Goal: Contribute content: Add original content to the website for others to see

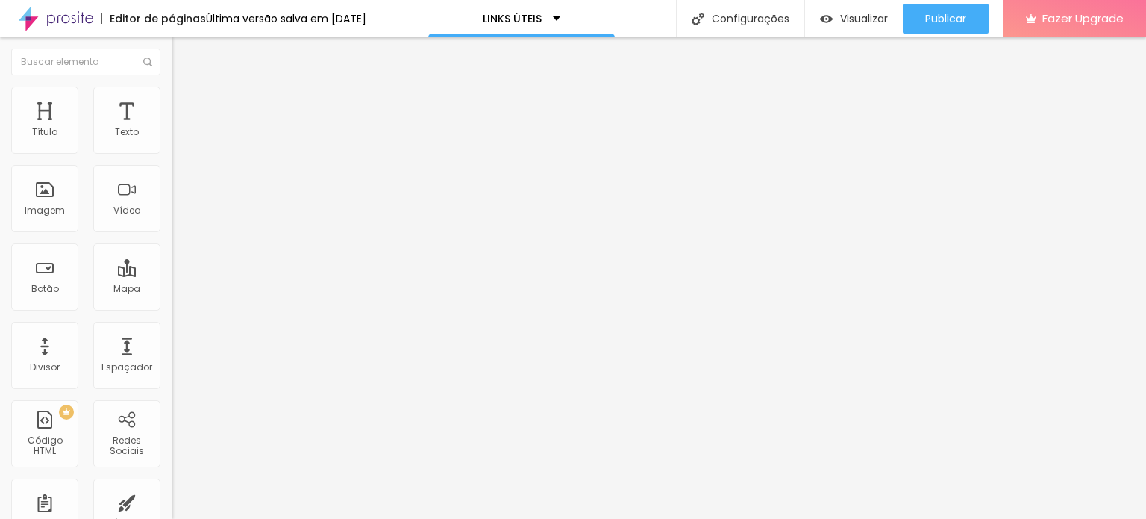
click at [172, 128] on span "Trocar imagem" at bounding box center [212, 122] width 81 height 13
click at [172, 102] on li "Estilo" at bounding box center [258, 94] width 172 height 15
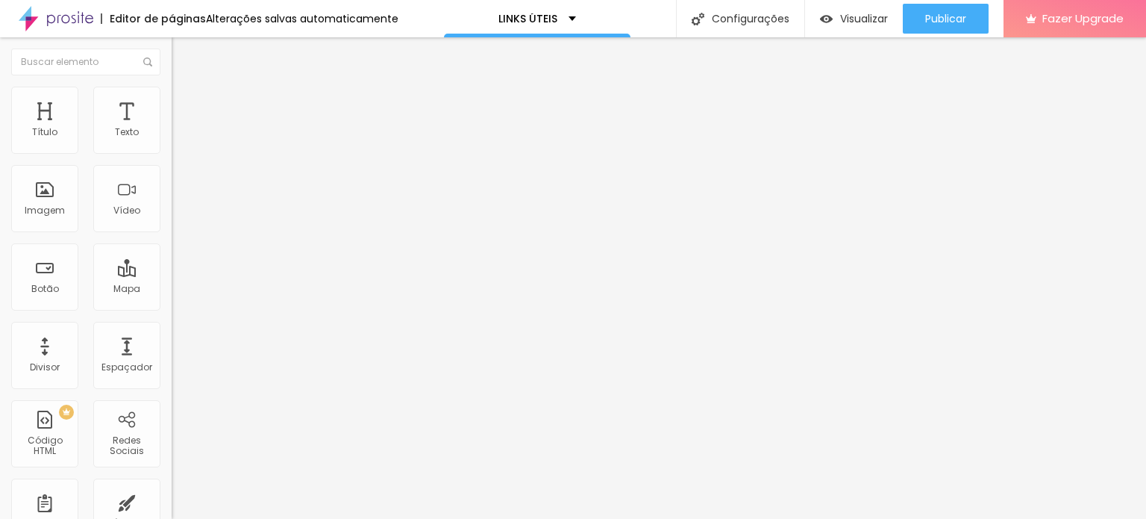
click at [172, 153] on input "range" at bounding box center [220, 147] width 96 height 12
click at [172, 87] on li "Conteúdo" at bounding box center [258, 79] width 172 height 15
click at [185, 105] on span "Avançado" at bounding box center [209, 111] width 49 height 13
click at [172, 87] on li "Conteúdo" at bounding box center [258, 79] width 172 height 15
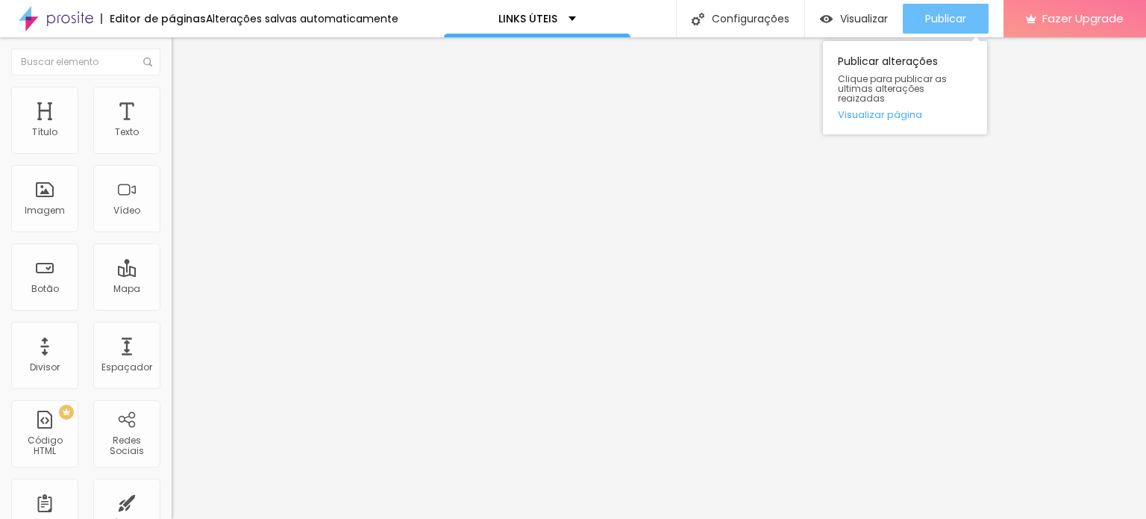
click at [943, 19] on span "Publicar" at bounding box center [945, 19] width 41 height 12
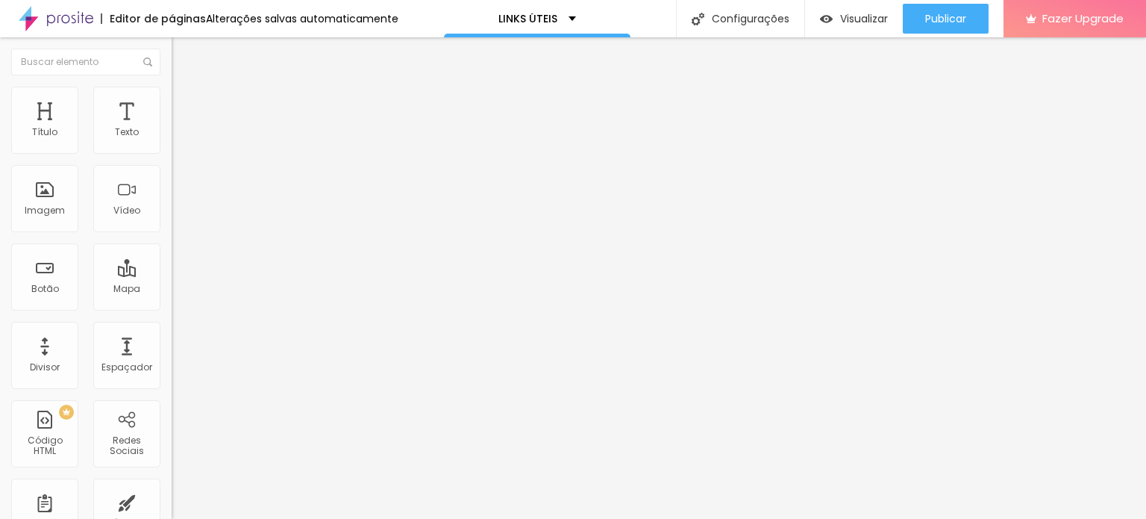
click at [172, 91] on li "Estilo" at bounding box center [258, 94] width 172 height 15
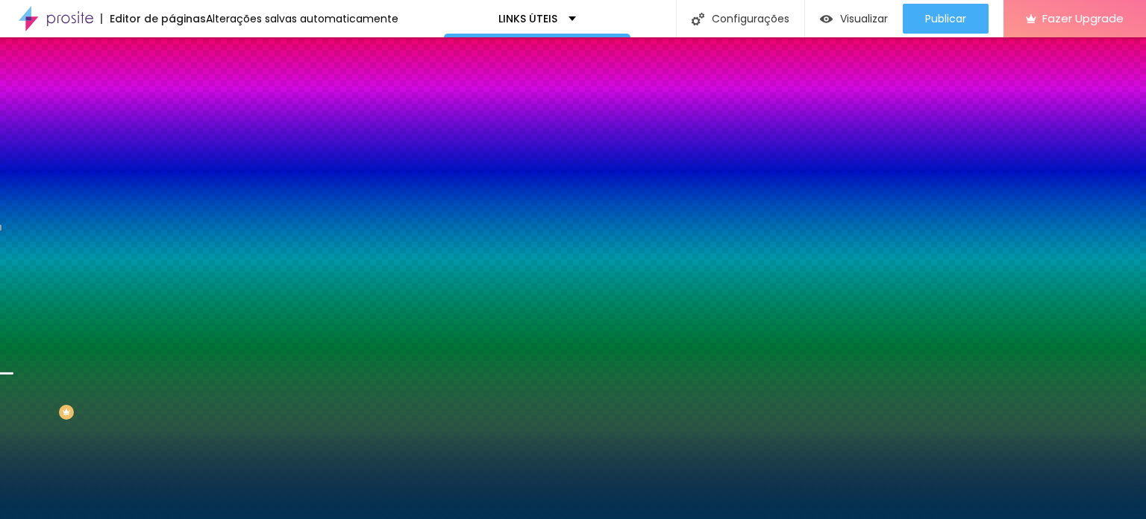
click at [172, 203] on div at bounding box center [258, 203] width 172 height 0
click at [146, 346] on div at bounding box center [573, 259] width 1146 height 519
click at [172, 137] on span "Trocar imagem" at bounding box center [212, 131] width 81 height 13
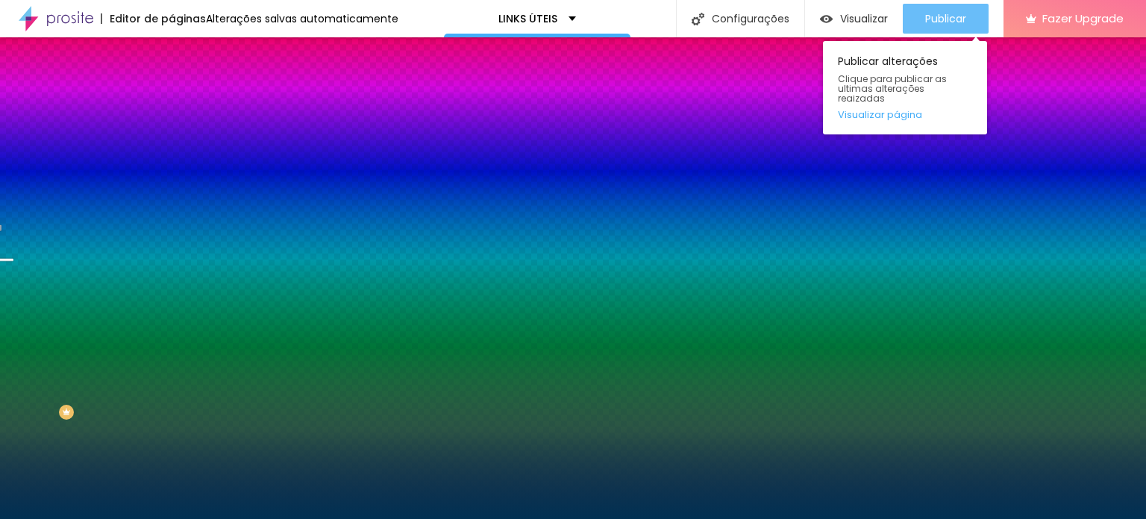
click at [961, 15] on span "Publicar" at bounding box center [945, 19] width 41 height 12
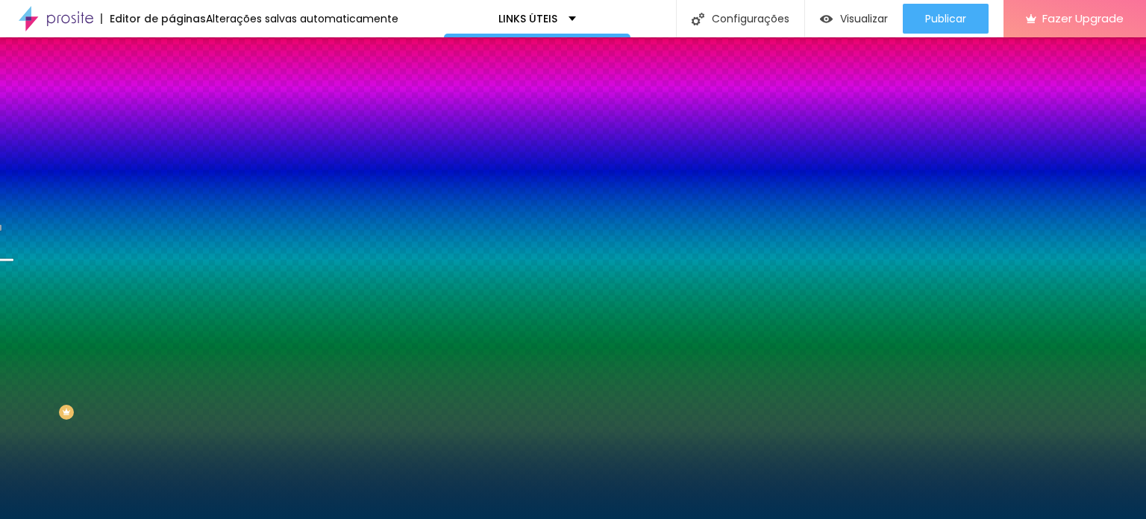
click at [172, 203] on div at bounding box center [258, 203] width 172 height 0
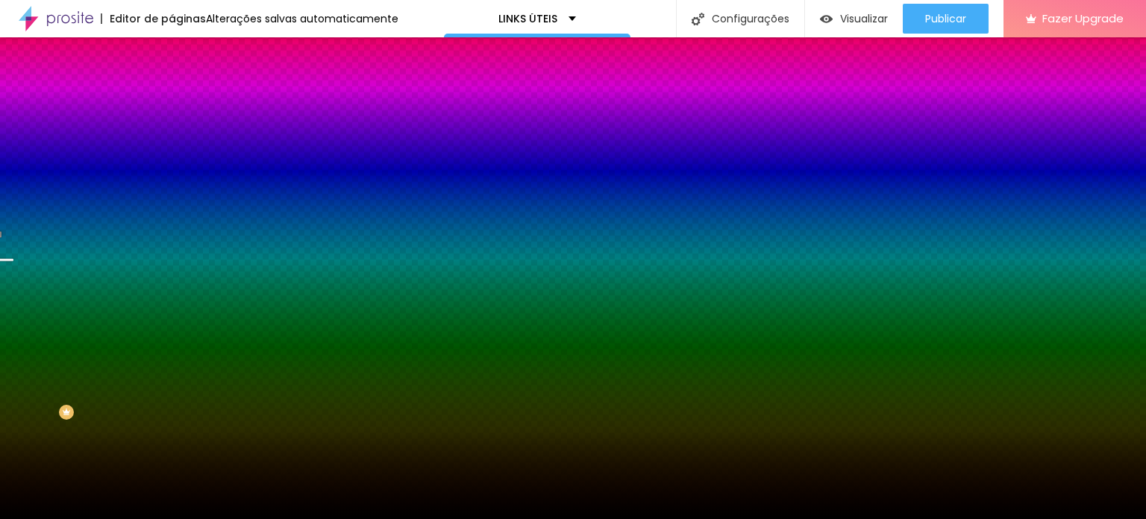
type input "#000000"
drag, startPoint x: 108, startPoint y: 396, endPoint x: 117, endPoint y: 405, distance: 12.7
click at [172, 310] on div "Imagem de fundo Trocar imagem Efeito da Imagem Parallax Nenhum Parallax Cor de …" at bounding box center [258, 212] width 172 height 193
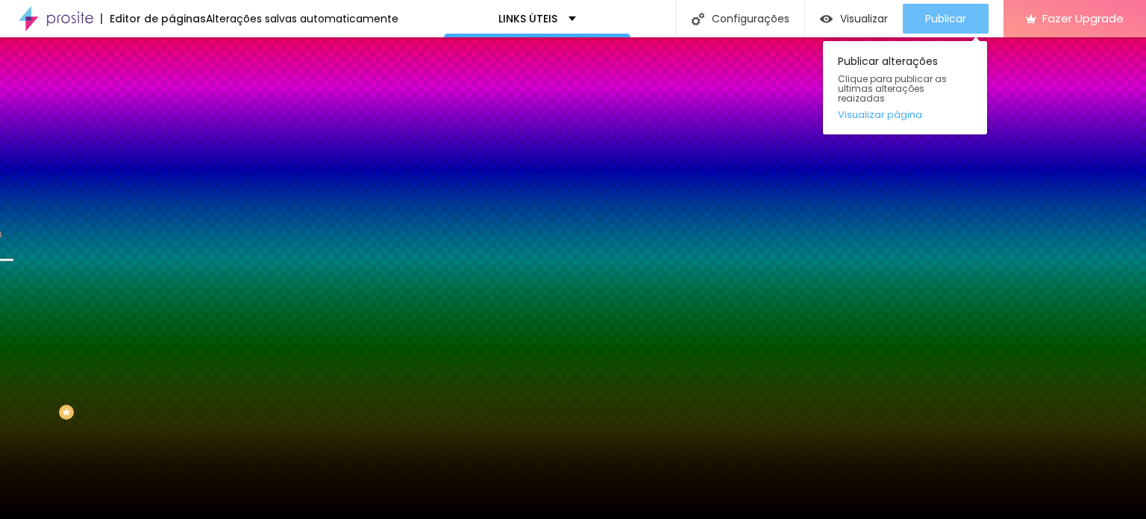
click at [947, 19] on span "Publicar" at bounding box center [945, 19] width 41 height 12
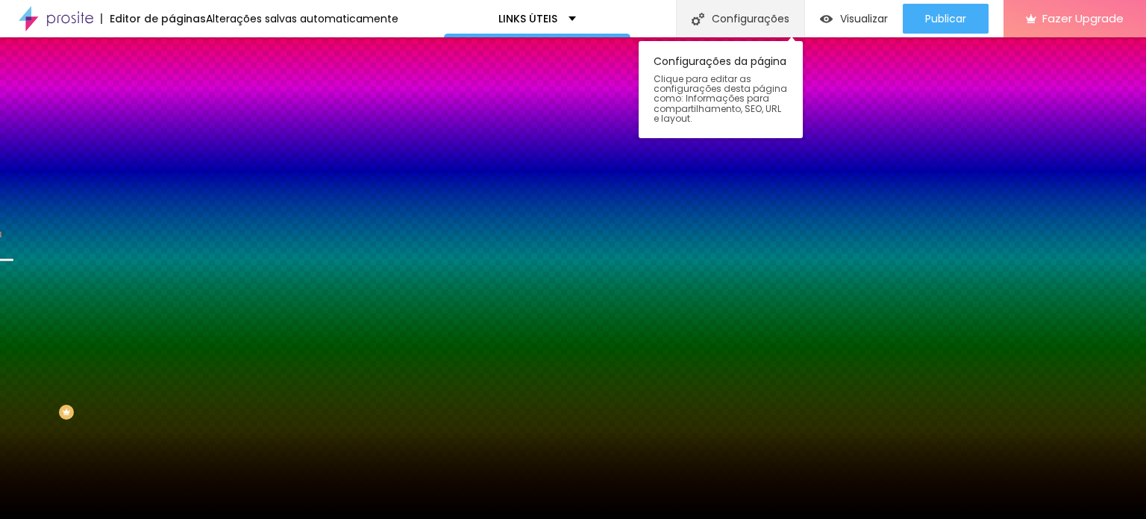
click at [731, 11] on div "Configurações" at bounding box center [740, 18] width 128 height 37
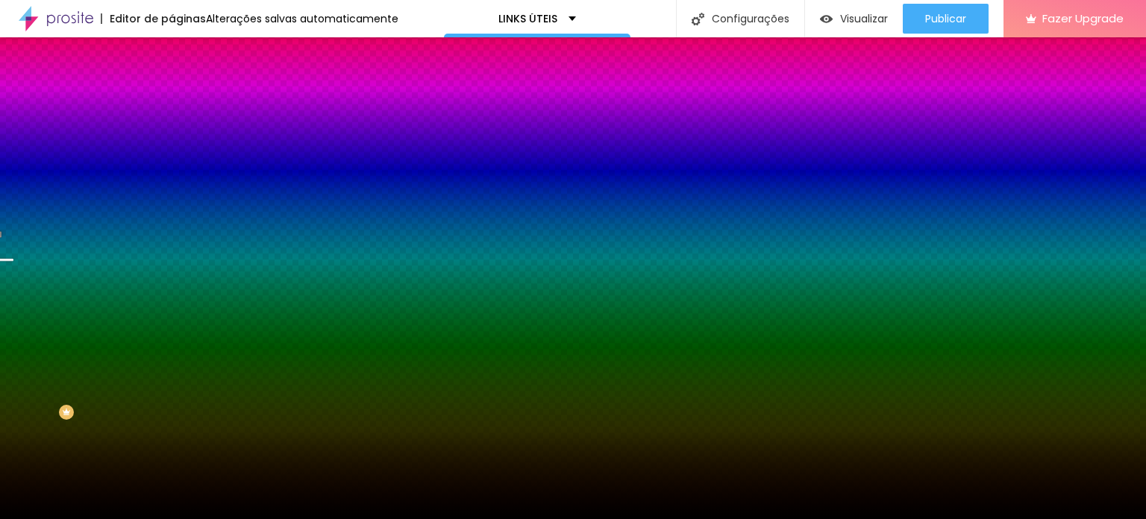
drag, startPoint x: 495, startPoint y: 212, endPoint x: 487, endPoint y: 228, distance: 17.7
drag, startPoint x: 481, startPoint y: 218, endPoint x: 444, endPoint y: 218, distance: 36.6
type input "/bio"
